Goal: Task Accomplishment & Management: Manage account settings

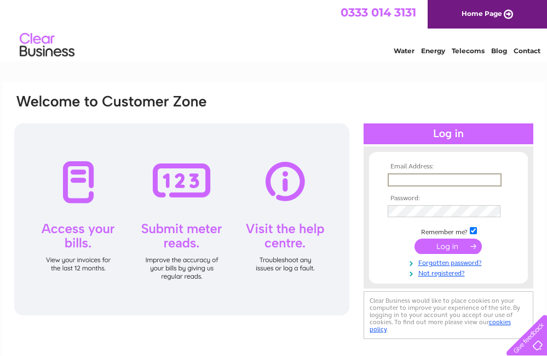
click at [404, 179] on input "text" at bounding box center [445, 179] width 114 height 13
type input "[EMAIL_ADDRESS][DOMAIN_NAME]"
click at [452, 245] on input "submit" at bounding box center [448, 245] width 67 height 15
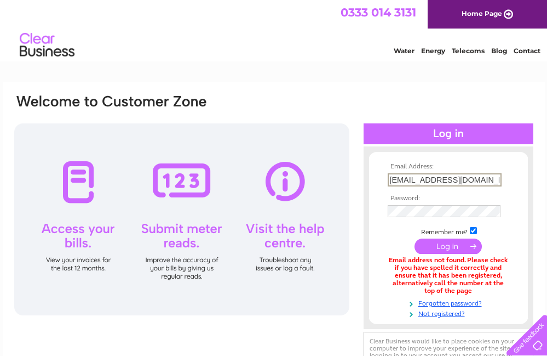
click at [450, 178] on input "[EMAIL_ADDRESS][DOMAIN_NAME]" at bounding box center [445, 179] width 114 height 13
click at [492, 178] on input "[EMAIL_ADDRESS][DOMAIN_NAME]" at bounding box center [445, 179] width 114 height 13
type input "i"
type input "titantitan@btconnect.com"
click at [458, 243] on input "submit" at bounding box center [448, 245] width 67 height 15
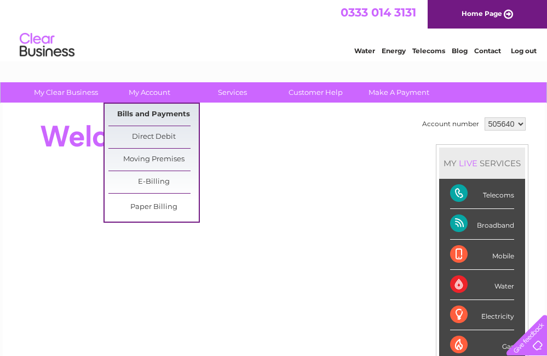
click at [156, 110] on link "Bills and Payments" at bounding box center [153, 115] width 90 height 22
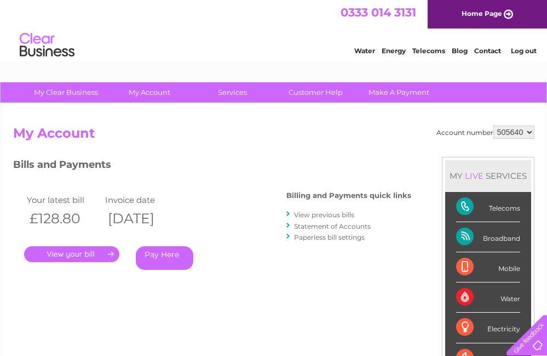
click at [70, 253] on link "." at bounding box center [71, 254] width 95 height 16
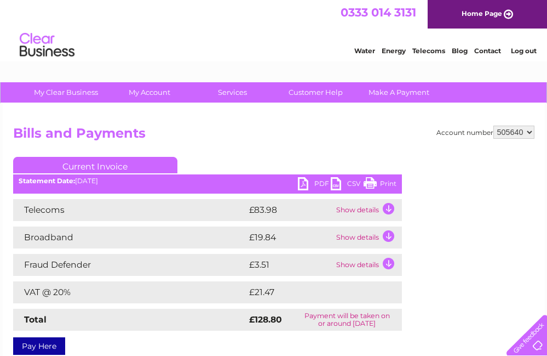
click at [370, 184] on link "Print" at bounding box center [380, 185] width 33 height 16
